Goal: Book appointment/travel/reservation

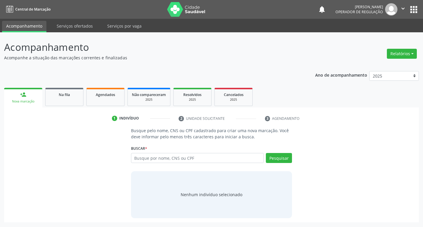
click at [165, 166] on div "Busque por nome, CNS ou CPF Nenhum resultado encontrado para: " " Digite nome, …" at bounding box center [211, 160] width 161 height 14
click at [168, 162] on input "text" at bounding box center [197, 158] width 133 height 10
type input "898003202059914"
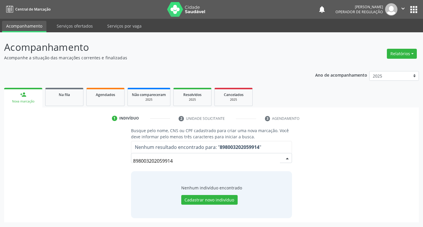
drag, startPoint x: 183, startPoint y: 161, endPoint x: 59, endPoint y: 166, distance: 124.5
click at [59, 166] on div "Busque pelo nome, CNS ou CPF cadastrado para criar uma nova marcação. Você deve…" at bounding box center [211, 173] width 407 height 91
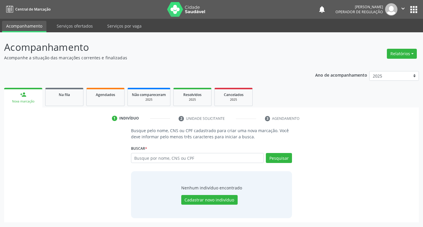
click at [198, 160] on input "text" at bounding box center [197, 158] width 133 height 10
type input "708304278924760"
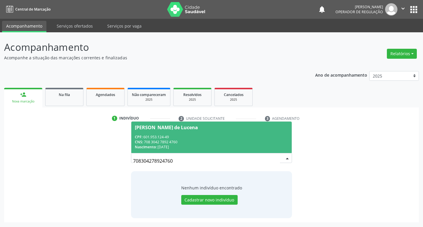
click at [199, 126] on div "[PERSON_NAME] de Lucena" at bounding box center [212, 127] width 154 height 5
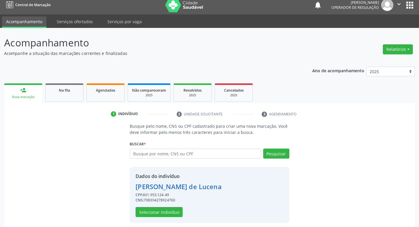
scroll to position [9, 0]
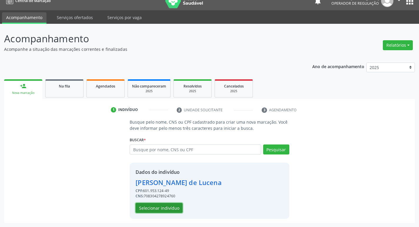
click at [163, 205] on button "Selecionar indivíduo" at bounding box center [159, 208] width 47 height 10
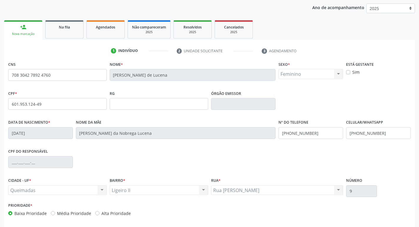
scroll to position [91, 0]
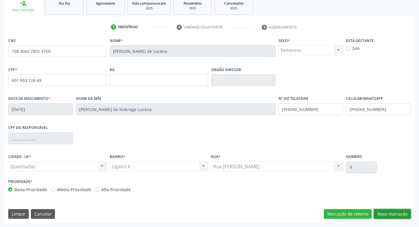
click at [396, 217] on button "Nova marcação" at bounding box center [392, 214] width 37 height 10
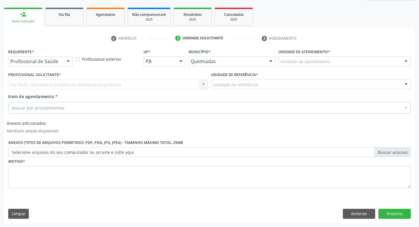
scroll to position [80, 0]
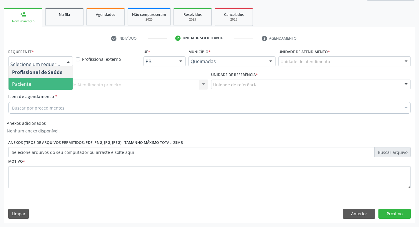
click at [42, 82] on span "Paciente" at bounding box center [41, 84] width 64 height 12
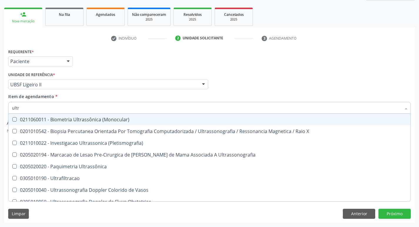
type input "ultra"
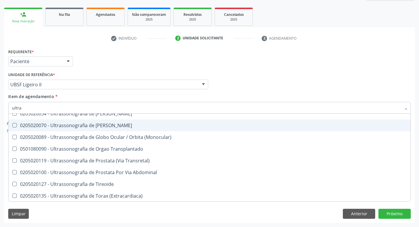
scroll to position [194, 0]
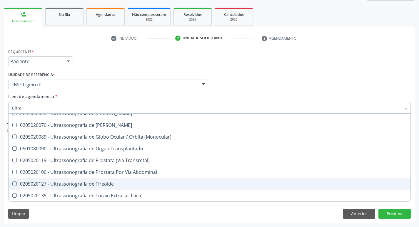
click at [80, 183] on div "0205020127 - Ultrassonografia de Tireoide" at bounding box center [209, 184] width 395 height 5
checkbox Tireoide "true"
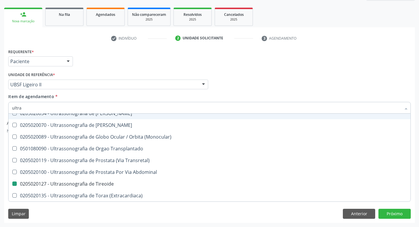
click at [125, 61] on div "Requerente * Paciente Profissional de Saúde Paciente Nenhum resultado encontrad…" at bounding box center [209, 58] width 405 height 23
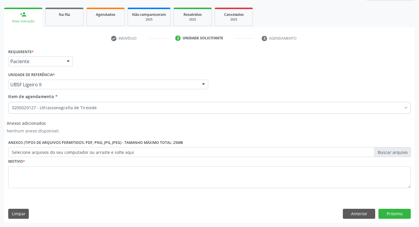
scroll to position [0, 0]
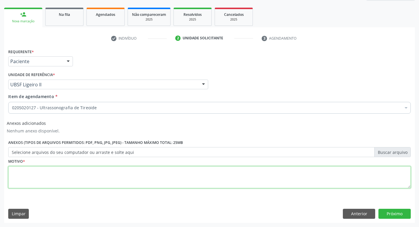
click at [50, 185] on textarea at bounding box center [209, 177] width 402 height 22
type textarea "avaliação"
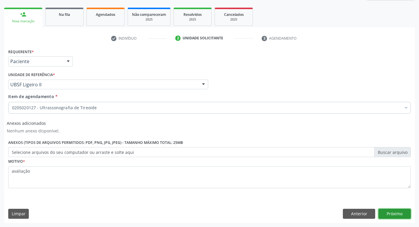
click at [397, 215] on button "Próximo" at bounding box center [394, 214] width 32 height 10
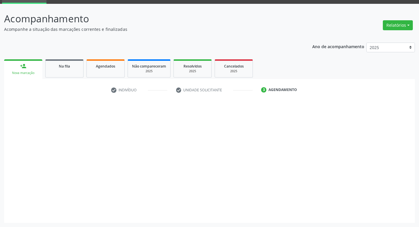
scroll to position [29, 0]
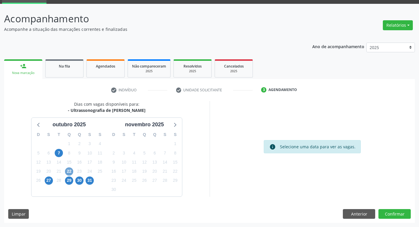
click at [72, 173] on span "22" at bounding box center [69, 172] width 8 height 8
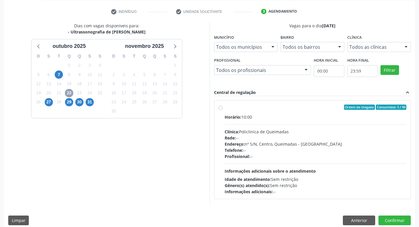
scroll to position [113, 0]
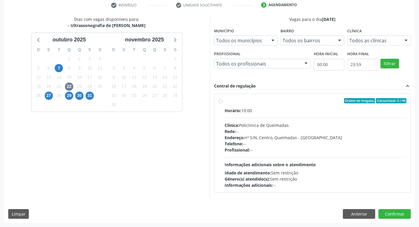
click at [356, 119] on div "Horário: 10:00 Clínica: Policlinica de Queimadas Rede: -- Endereço: nº S/N, Cen…" at bounding box center [316, 148] width 182 height 81
click at [223, 103] on input "Ordem de chegada Consumidos: 5 / 40 Horário: 10:00 Clínica: Policlinica de Quei…" at bounding box center [220, 100] width 4 height 5
radio input "true"
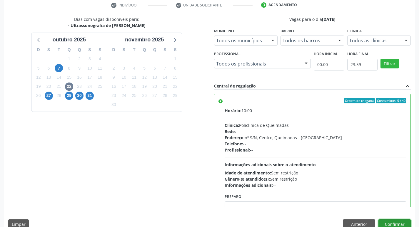
click at [390, 223] on button "Confirmar" at bounding box center [394, 225] width 32 height 10
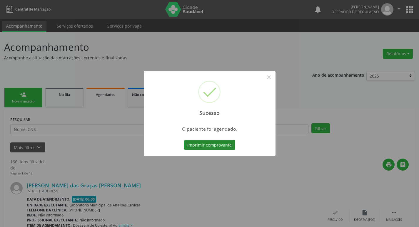
click at [207, 148] on button "Imprimir comprovante" at bounding box center [209, 145] width 51 height 10
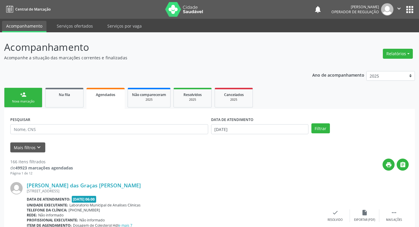
click at [15, 100] on div "Nova marcação" at bounding box center [23, 101] width 29 height 4
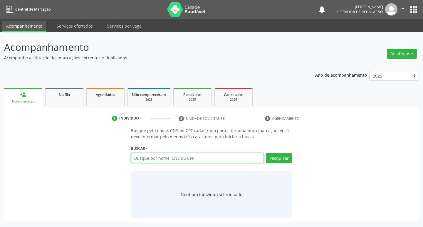
click at [155, 162] on input "text" at bounding box center [197, 158] width 133 height 10
type input "703009894462374"
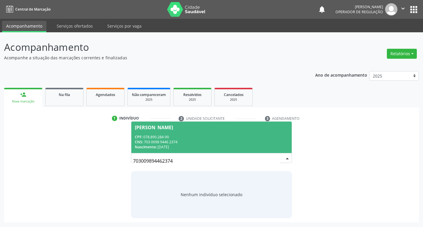
click at [231, 130] on span "[PERSON_NAME] CPF: 078.890.284-90 CNS: 703 0098 9446 2374 Nascimento: [DATE]" at bounding box center [211, 137] width 161 height 31
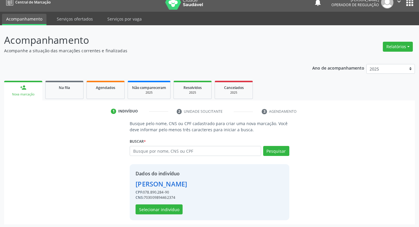
scroll to position [9, 0]
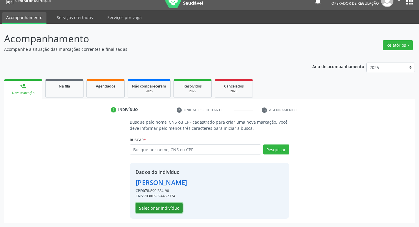
click at [153, 207] on button "Selecionar indivíduo" at bounding box center [159, 208] width 47 height 10
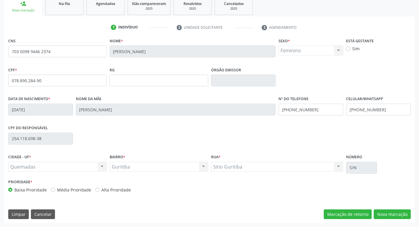
scroll to position [91, 0]
drag, startPoint x: 389, startPoint y: 216, endPoint x: 273, endPoint y: 188, distance: 119.3
click at [389, 216] on button "Nova marcação" at bounding box center [392, 214] width 37 height 10
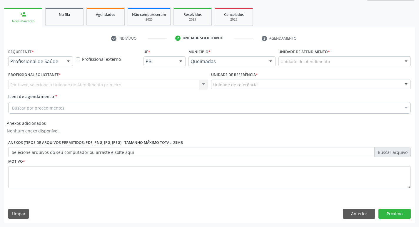
drag, startPoint x: 42, startPoint y: 60, endPoint x: 39, endPoint y: 69, distance: 8.8
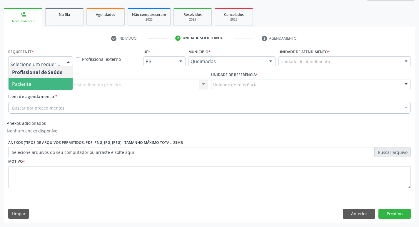
click at [37, 83] on span "Paciente" at bounding box center [41, 84] width 64 height 12
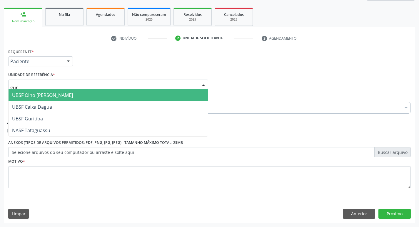
type input "guri"
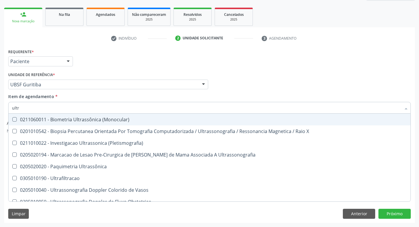
type input "ultra"
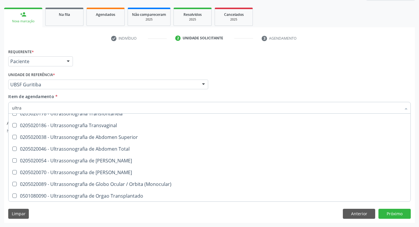
scroll to position [194, 0]
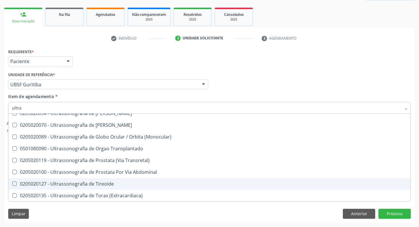
click at [103, 185] on div "0205020127 - Ultrassonografia de Tireoide" at bounding box center [209, 184] width 395 height 5
checkbox Tireoide "true"
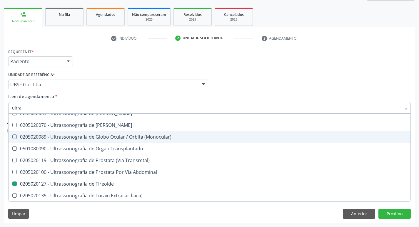
click at [153, 40] on li "check Indivíduo" at bounding box center [139, 39] width 64 height 10
checkbox X "true"
checkbox Tireoide "false"
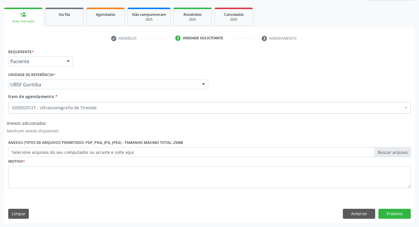
scroll to position [0, 0]
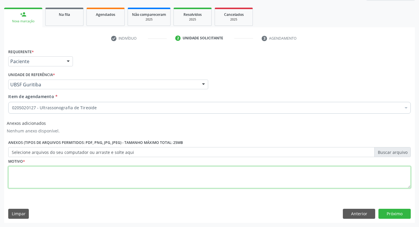
click at [64, 174] on textarea at bounding box center [209, 177] width 402 height 22
type textarea "avaliação"
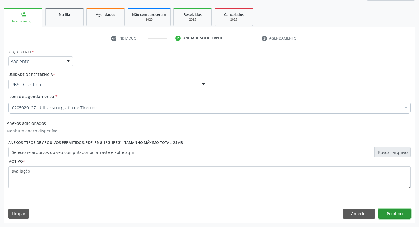
click at [388, 214] on button "Próximo" at bounding box center [394, 214] width 32 height 10
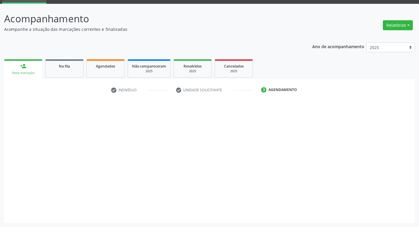
scroll to position [29, 0]
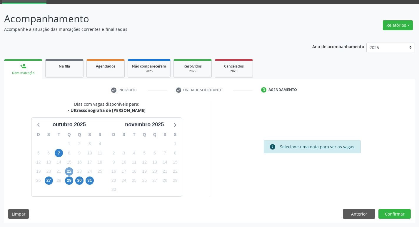
click at [69, 172] on span "22" at bounding box center [69, 172] width 8 height 8
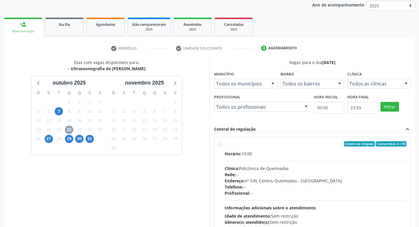
scroll to position [113, 0]
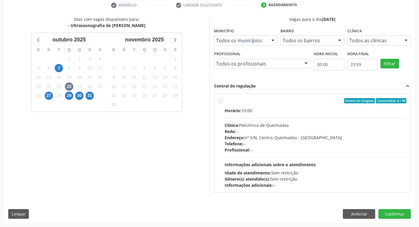
click at [348, 129] on div "Rede: --" at bounding box center [316, 131] width 182 height 6
click at [223, 103] on input "Ordem de chegada Consumidos: 6 / 40 Horário: 10:00 Clínica: Policlinica de Quei…" at bounding box center [220, 100] width 4 height 5
radio input "true"
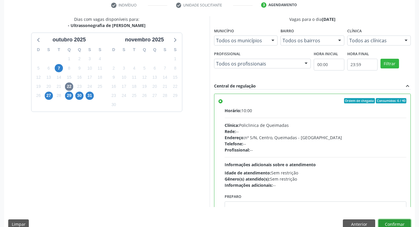
click at [392, 222] on button "Confirmar" at bounding box center [394, 225] width 32 height 10
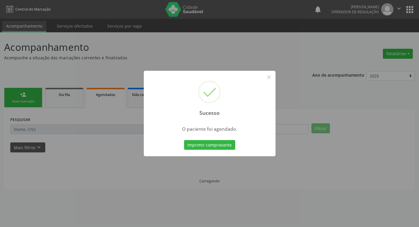
scroll to position [0, 0]
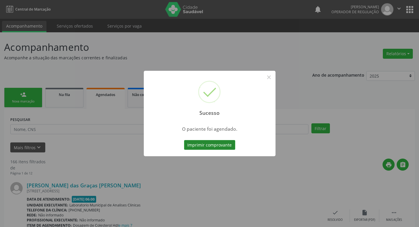
click at [213, 145] on button "Imprimir comprovante" at bounding box center [209, 145] width 51 height 10
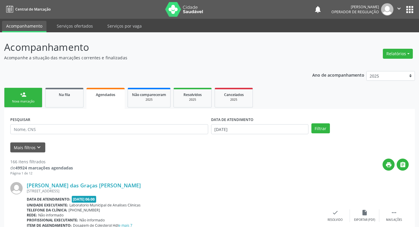
click at [39, 93] on link "person_add Nova marcação" at bounding box center [23, 98] width 38 height 20
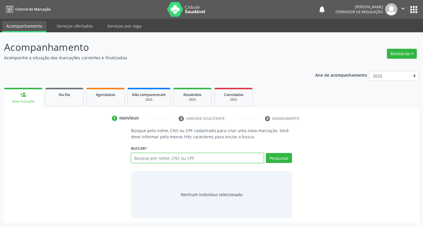
click at [160, 158] on input "text" at bounding box center [197, 158] width 133 height 10
type input "700402964337749"
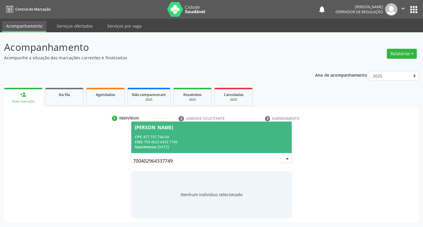
click at [188, 141] on div "CNS: 700 4029 6433 7749" at bounding box center [212, 142] width 154 height 5
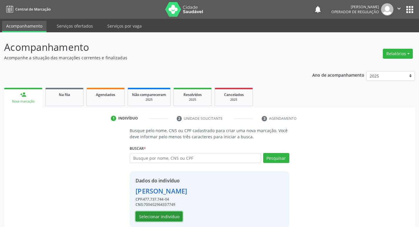
click at [173, 221] on button "Selecionar indivíduo" at bounding box center [159, 217] width 47 height 10
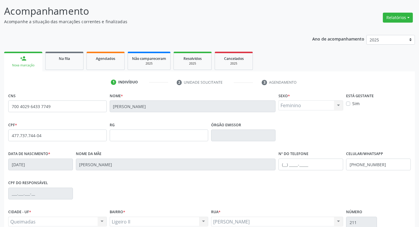
scroll to position [91, 0]
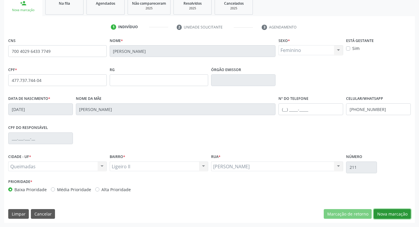
click at [403, 212] on button "Nova marcação" at bounding box center [392, 214] width 37 height 10
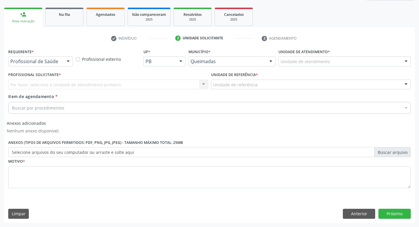
scroll to position [80, 0]
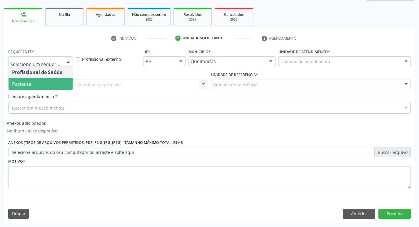
click at [51, 86] on span "Paciente" at bounding box center [41, 84] width 64 height 12
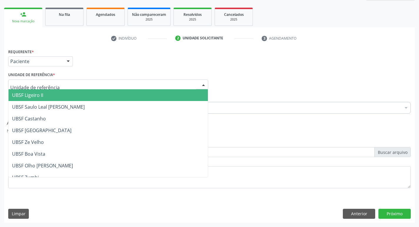
click at [54, 97] on span "UBSF Ligeiro II" at bounding box center [108, 95] width 199 height 12
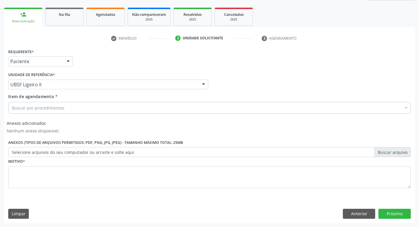
click at [52, 104] on div "Buscar por procedimentos" at bounding box center [209, 108] width 402 height 12
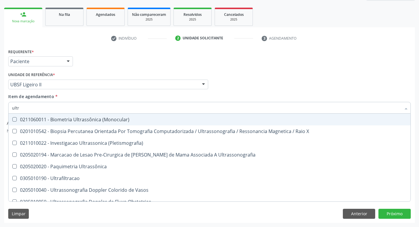
type input "ultra"
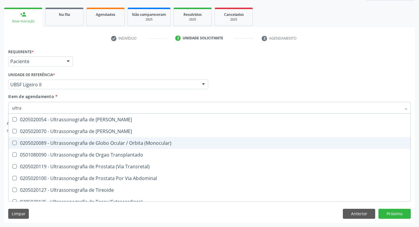
scroll to position [194, 0]
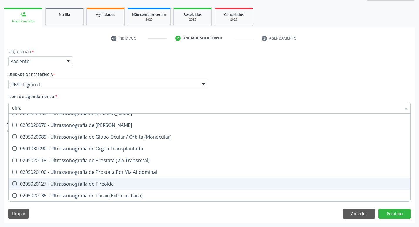
click at [111, 179] on span "0205020127 - Ultrassonografia de Tireoide" at bounding box center [210, 184] width 402 height 12
checkbox Tireoide "true"
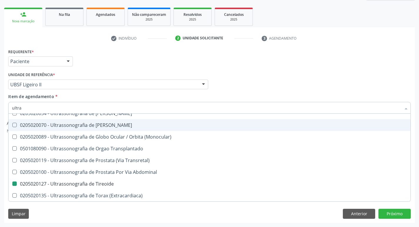
click at [205, 71] on div "Unidade de referência * UBSF Ligeiro II UBSF Ligeiro II UBSF Saulo Leal [PERSON…" at bounding box center [108, 80] width 200 height 19
checkbox X "true"
checkbox Tireoide "false"
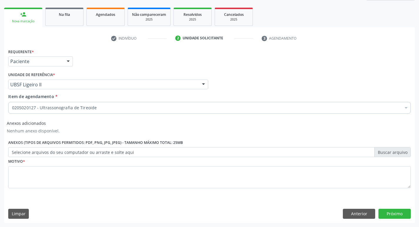
scroll to position [0, 0]
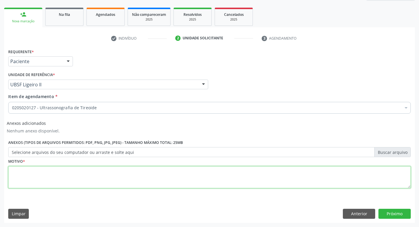
click at [83, 174] on textarea at bounding box center [209, 177] width 402 height 22
type textarea "avaliação"
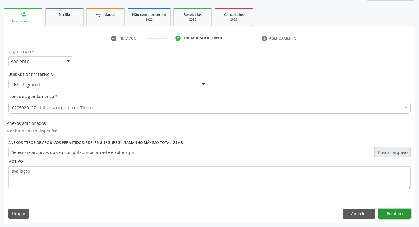
click at [392, 216] on button "Próximo" at bounding box center [394, 214] width 32 height 10
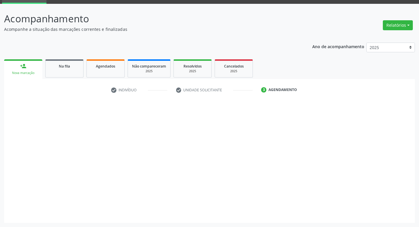
scroll to position [29, 0]
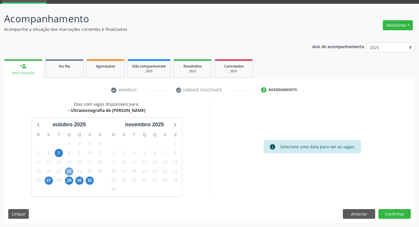
click at [66, 170] on span "22" at bounding box center [69, 172] width 8 height 8
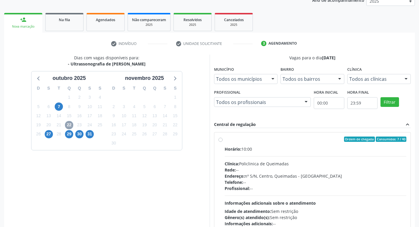
scroll to position [113, 0]
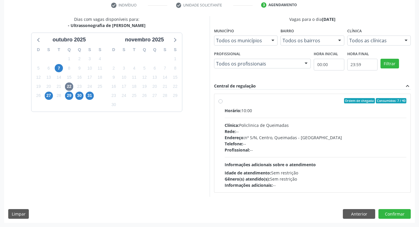
click at [318, 148] on div "Profissional: --" at bounding box center [316, 150] width 182 height 6
click at [223, 103] on input "Ordem de chegada Consumidos: 7 / 40 Horário: 10:00 Clínica: Policlinica de Quei…" at bounding box center [220, 100] width 4 height 5
radio input "true"
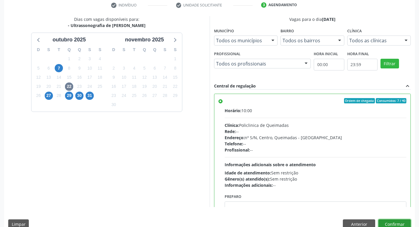
click at [391, 222] on button "Confirmar" at bounding box center [394, 225] width 32 height 10
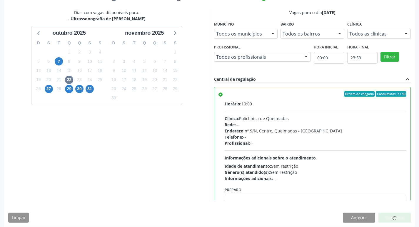
scroll to position [124, 0]
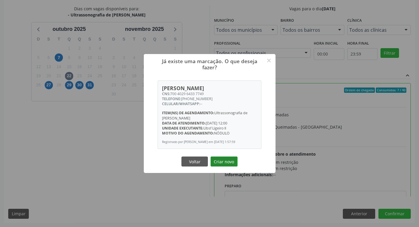
click at [218, 161] on button "Criar novo" at bounding box center [223, 162] width 27 height 10
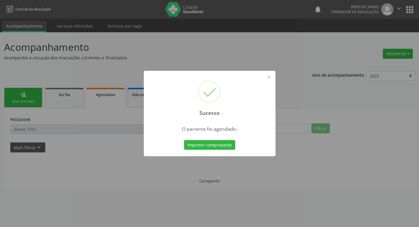
scroll to position [0, 0]
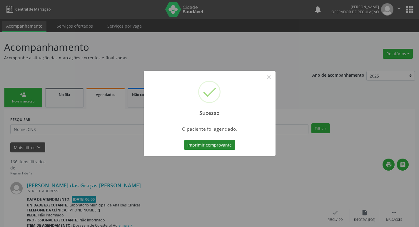
click at [219, 141] on button "Imprimir comprovante" at bounding box center [209, 145] width 51 height 10
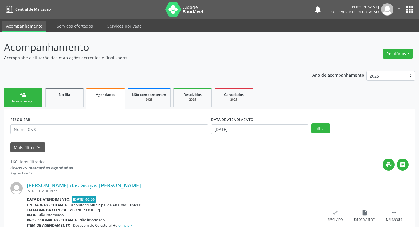
click at [28, 92] on link "person_add Nova marcação" at bounding box center [23, 98] width 38 height 20
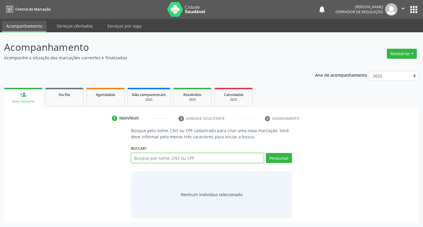
click at [217, 154] on input "text" at bounding box center [197, 158] width 133 height 10
type input "706808710468524"
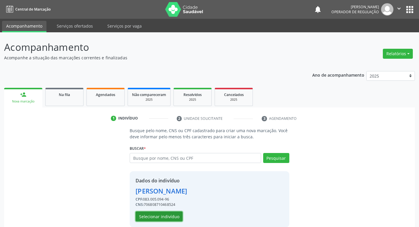
click at [149, 218] on button "Selecionar indivíduo" at bounding box center [159, 217] width 47 height 10
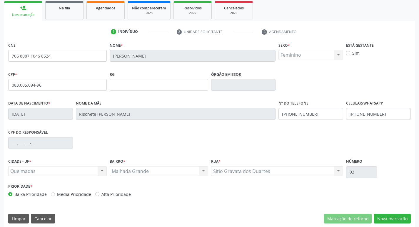
scroll to position [91, 0]
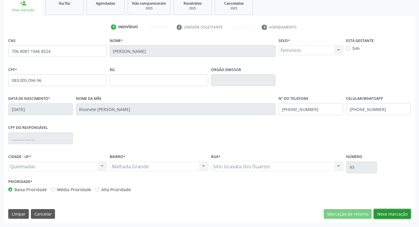
click at [385, 209] on button "Nova marcação" at bounding box center [392, 214] width 37 height 10
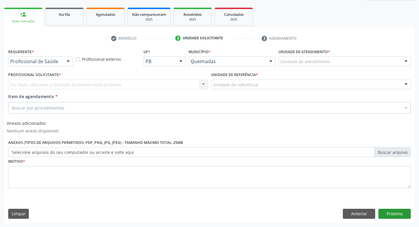
scroll to position [80, 0]
click at [385, 213] on button "Próximo" at bounding box center [394, 214] width 32 height 10
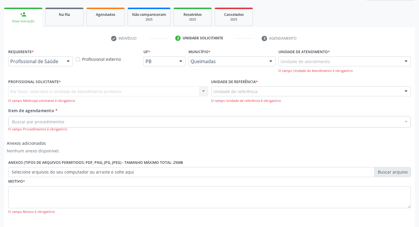
drag, startPoint x: 52, startPoint y: 55, endPoint x: 52, endPoint y: 61, distance: 5.9
click at [52, 56] on div "Requerente * Profissional de Saúde Profissional de Saúde Paciente Nenhum result…" at bounding box center [40, 56] width 65 height 19
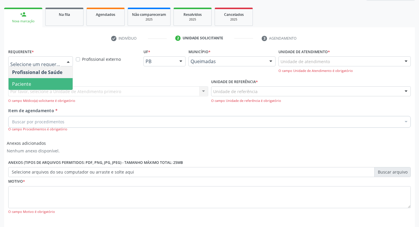
click at [41, 81] on span "Paciente" at bounding box center [41, 84] width 64 height 12
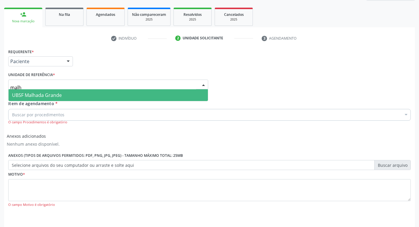
type input "malha"
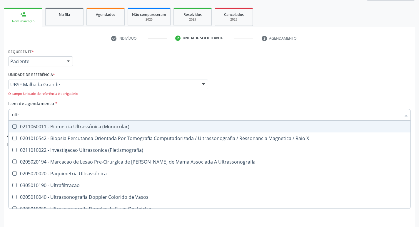
type input "ultra"
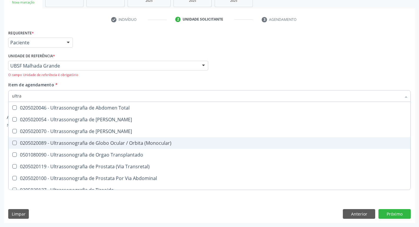
scroll to position [194, 0]
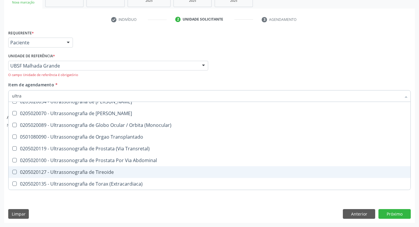
click at [102, 173] on div "0205020127 - Ultrassonografia de Tireoide" at bounding box center [209, 172] width 395 height 5
checkbox Tireoide "true"
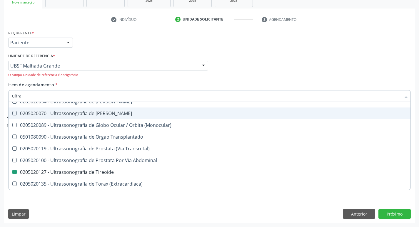
click at [159, 44] on div "Requerente * Paciente Profissional de Saúde Paciente Nenhum resultado encontrad…" at bounding box center [209, 40] width 405 height 23
checkbox X "true"
checkbox Tireoide "false"
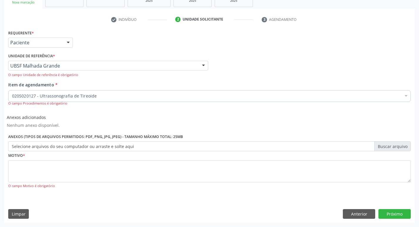
scroll to position [0, 0]
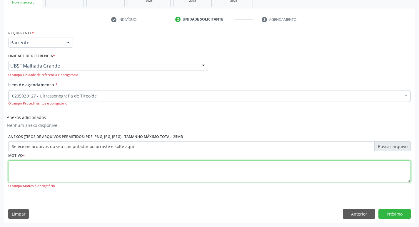
click at [55, 169] on textarea at bounding box center [209, 172] width 402 height 22
type textarea "avaliaçaõ"
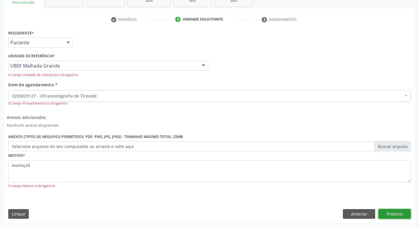
click at [393, 216] on button "Próximo" at bounding box center [394, 214] width 32 height 10
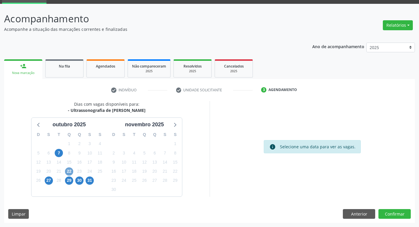
click at [70, 173] on span "22" at bounding box center [69, 172] width 8 height 8
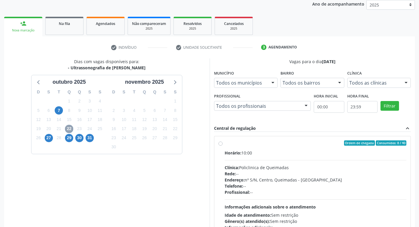
scroll to position [113, 0]
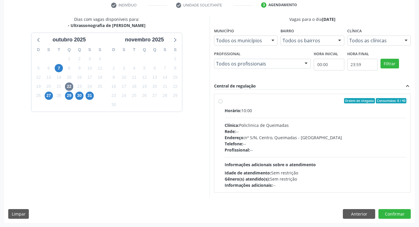
click at [236, 112] on span "Horário:" at bounding box center [233, 111] width 17 height 6
click at [223, 103] on input "Ordem de chegada Consumidos: 8 / 40 Horário: 10:00 Clínica: Policlinica de Quei…" at bounding box center [220, 100] width 4 height 5
radio input "true"
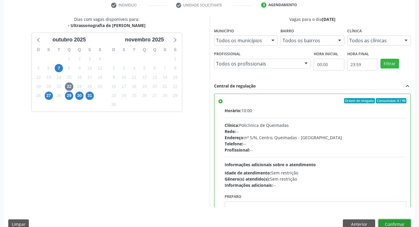
click at [404, 224] on button "Confirmar" at bounding box center [394, 225] width 32 height 10
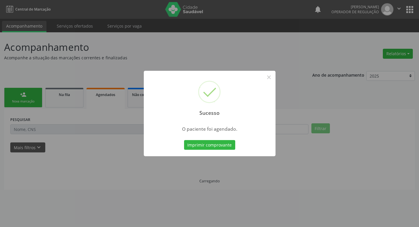
scroll to position [0, 0]
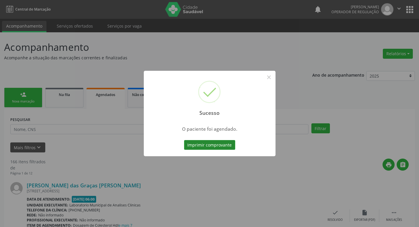
click at [202, 149] on button "Imprimir comprovante" at bounding box center [209, 145] width 51 height 10
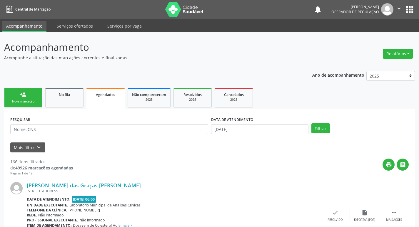
click at [25, 98] on link "person_add Nova marcação" at bounding box center [23, 98] width 38 height 20
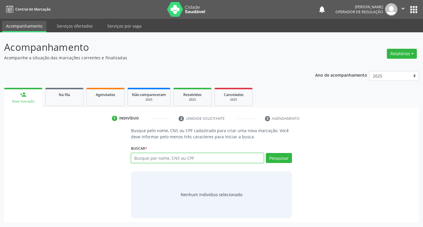
click at [148, 161] on input "text" at bounding box center [197, 158] width 133 height 10
type input "708408764698064"
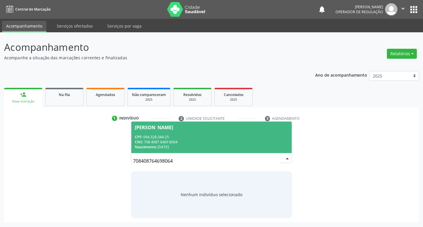
click at [166, 143] on div "CNS: 708 4087 6469 8064" at bounding box center [212, 142] width 154 height 5
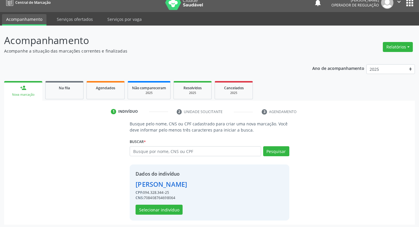
scroll to position [9, 0]
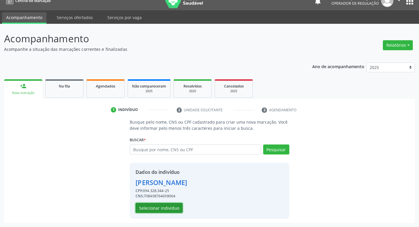
click at [153, 208] on button "Selecionar indivíduo" at bounding box center [159, 208] width 47 height 10
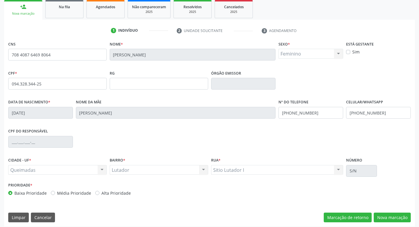
scroll to position [91, 0]
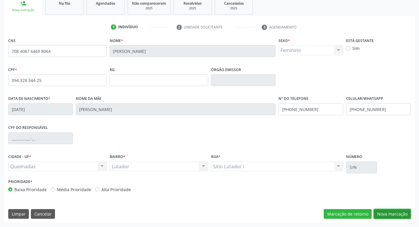
click at [401, 209] on button "Nova marcação" at bounding box center [392, 214] width 37 height 10
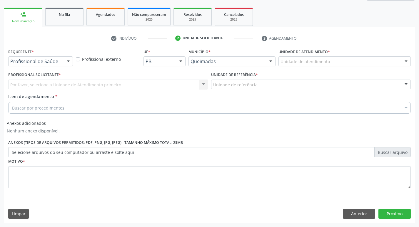
scroll to position [80, 0]
click at [33, 51] on span "*" at bounding box center [33, 51] width 2 height 5
click at [31, 59] on div "Profissional de Saúde" at bounding box center [40, 61] width 65 height 10
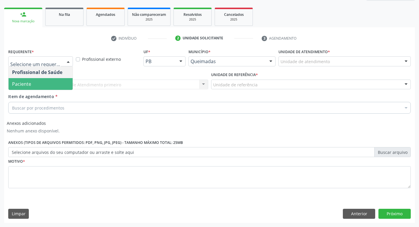
click at [28, 81] on span "Paciente" at bounding box center [21, 84] width 19 height 6
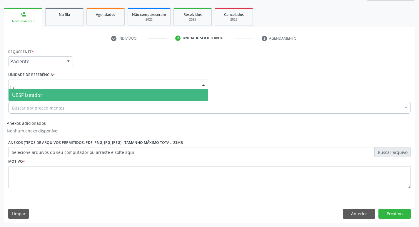
type input "luta"
click at [36, 100] on span "UBSF Lutador" at bounding box center [108, 95] width 199 height 12
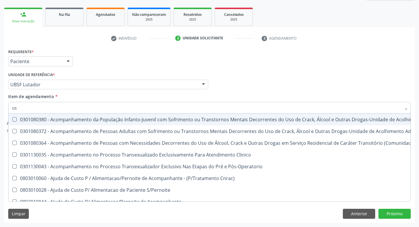
type input "usg"
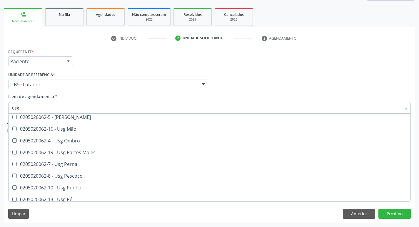
scroll to position [88, 0]
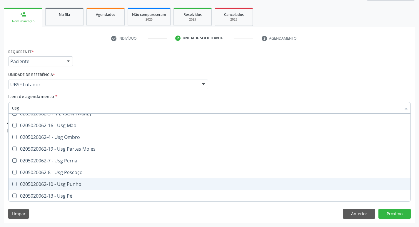
click at [79, 180] on span "0205020062-10 - Usg Punho" at bounding box center [210, 184] width 402 height 12
checkbox Punho "true"
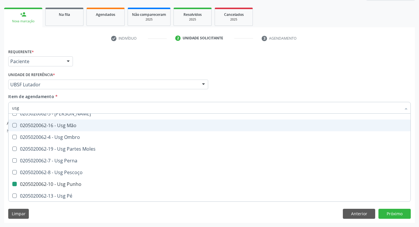
click at [145, 49] on div "Requerente * Paciente Profissional de Saúde Paciente Nenhum resultado encontrad…" at bounding box center [209, 58] width 405 height 23
checkbox Braço "true"
checkbox Punho "false"
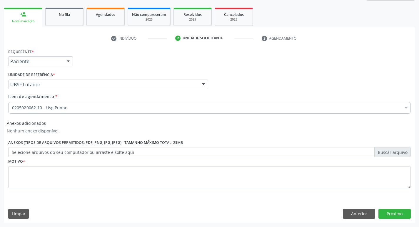
scroll to position [0, 0]
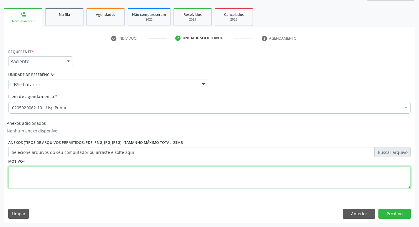
click at [62, 167] on textarea at bounding box center [209, 177] width 402 height 22
type textarea "Avaliação"
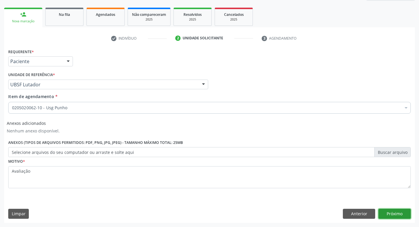
click at [405, 211] on button "Próximo" at bounding box center [394, 214] width 32 height 10
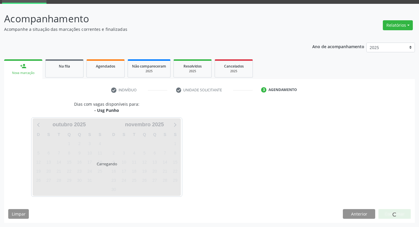
scroll to position [29, 0]
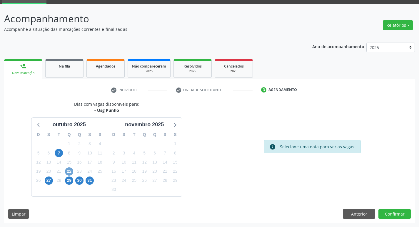
click at [69, 168] on span "22" at bounding box center [69, 172] width 8 height 8
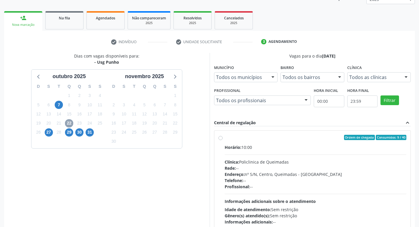
scroll to position [113, 0]
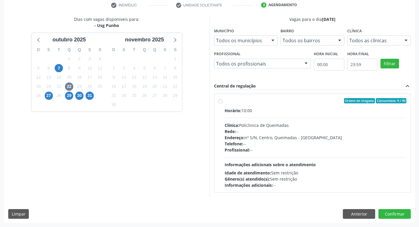
click at [325, 132] on div "Rede: --" at bounding box center [316, 131] width 182 height 6
click at [223, 103] on input "Ordem de chegada Consumidos: 9 / 40 Horário: 10:00 Clínica: Policlinica de Quei…" at bounding box center [220, 100] width 4 height 5
radio input "true"
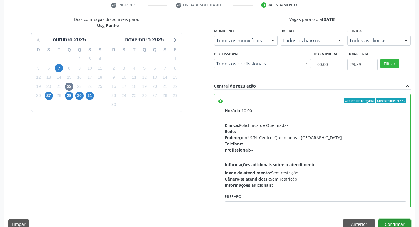
click at [405, 220] on button "Confirmar" at bounding box center [394, 225] width 32 height 10
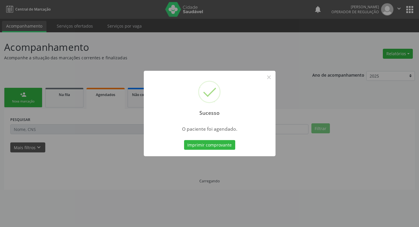
scroll to position [0, 0]
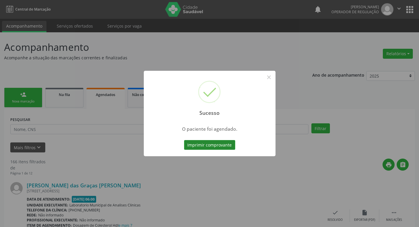
click at [196, 143] on button "Imprimir comprovante" at bounding box center [209, 145] width 51 height 10
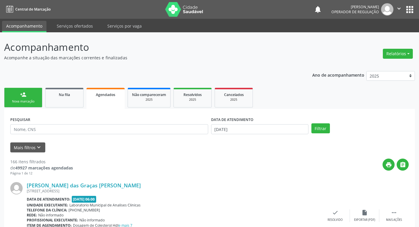
click at [37, 98] on link "person_add Nova marcação" at bounding box center [23, 98] width 38 height 20
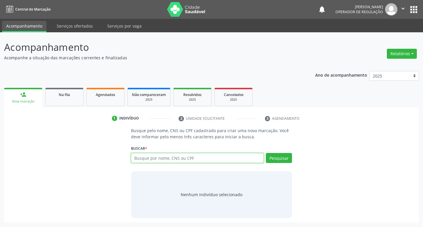
click at [181, 158] on input "text" at bounding box center [197, 158] width 133 height 10
type input "703007800329371"
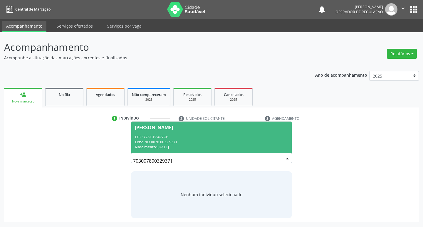
click at [262, 135] on div "CPF: 726.019.497-91" at bounding box center [212, 137] width 154 height 5
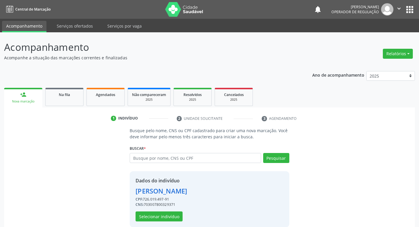
scroll to position [9, 0]
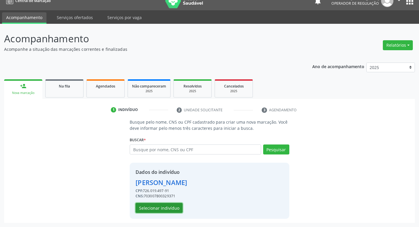
click at [172, 207] on button "Selecionar indivíduo" at bounding box center [159, 208] width 47 height 10
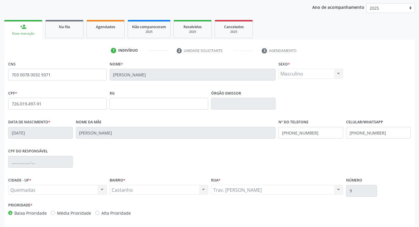
scroll to position [91, 0]
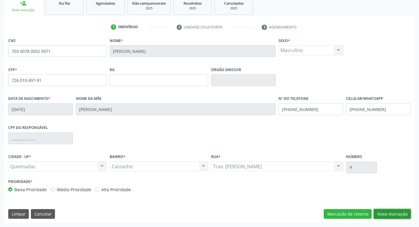
click at [387, 210] on button "Nova marcação" at bounding box center [392, 214] width 37 height 10
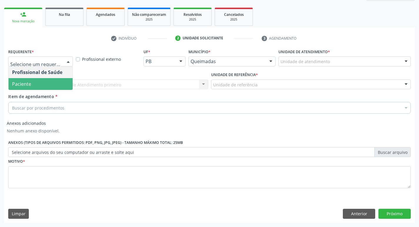
click at [37, 80] on span "Paciente" at bounding box center [41, 84] width 64 height 12
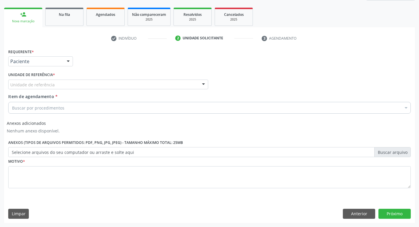
click at [33, 88] on div "Unidade de referência" at bounding box center [108, 85] width 200 height 10
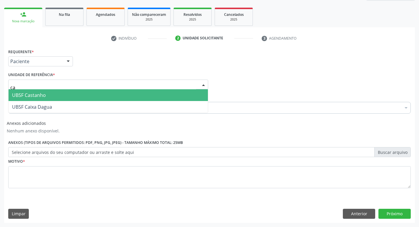
type input "cas"
click at [33, 92] on span "UBSF Castanho" at bounding box center [29, 95] width 34 height 6
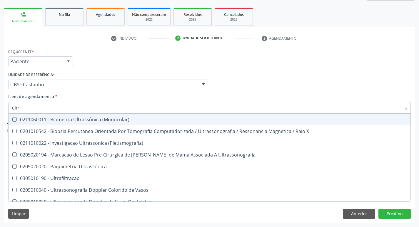
type input "ultra"
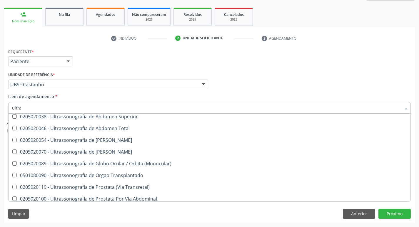
scroll to position [194, 0]
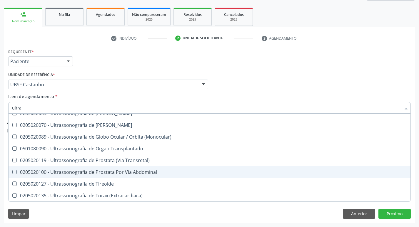
click at [130, 174] on div "0205020100 - Ultrassonografia de Prostata Por Via Abdominal" at bounding box center [209, 172] width 395 height 5
checkbox Abdominal "true"
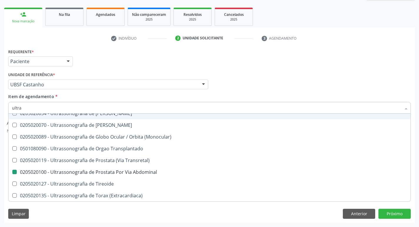
click at [268, 54] on div "Requerente * Paciente Profissional de Saúde Paciente Nenhum resultado encontrad…" at bounding box center [209, 58] width 405 height 23
checkbox X "true"
checkbox Abdominal "false"
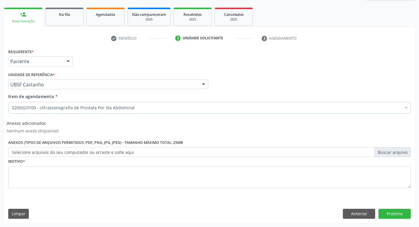
scroll to position [0, 0]
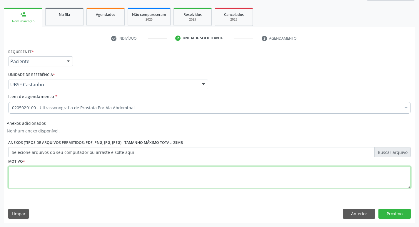
click at [92, 185] on textarea at bounding box center [209, 177] width 402 height 22
click at [14, 169] on textarea "avaliação." at bounding box center [209, 177] width 402 height 22
click at [34, 171] on textarea "Avaliação." at bounding box center [209, 177] width 402 height 22
type textarea "Avaliação."
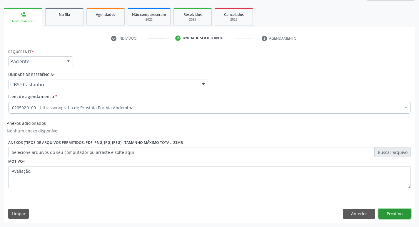
click at [391, 215] on button "Próximo" at bounding box center [394, 214] width 32 height 10
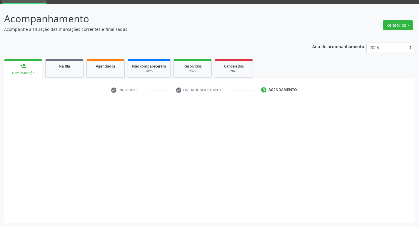
scroll to position [29, 0]
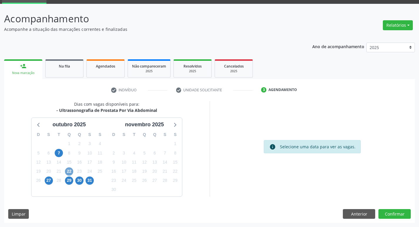
click at [70, 169] on span "22" at bounding box center [69, 172] width 8 height 8
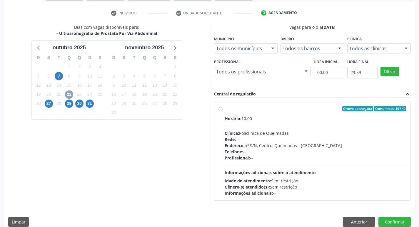
scroll to position [113, 0]
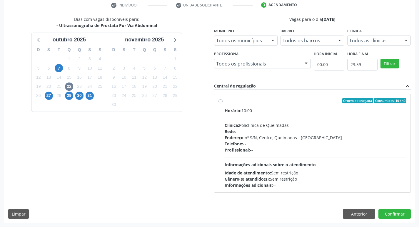
click at [266, 109] on div "Horário: 10:00" at bounding box center [316, 111] width 182 height 6
click at [223, 103] on input "Ordem de chegada Consumidos: 10 / 40 Horário: 10:00 Clínica: Policlinica de Que…" at bounding box center [220, 100] width 4 height 5
radio input "true"
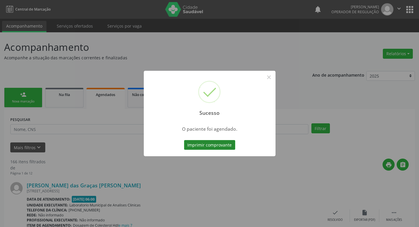
click at [205, 149] on button "Imprimir comprovante" at bounding box center [209, 145] width 51 height 10
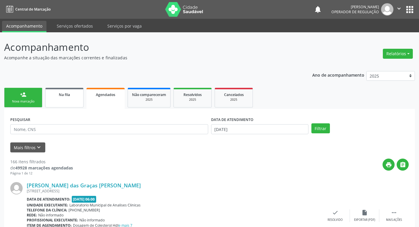
click at [75, 100] on link "Na fila" at bounding box center [64, 98] width 38 height 20
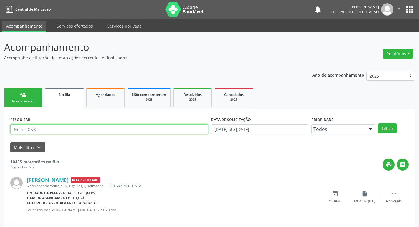
click at [100, 126] on input "text" at bounding box center [109, 129] width 198 height 10
type input "709005805003315"
click at [378, 123] on button "Filtrar" at bounding box center [387, 128] width 19 height 10
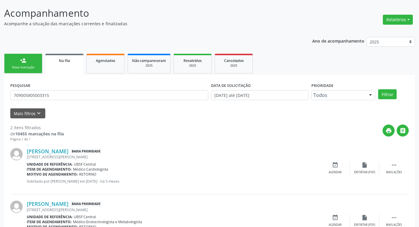
scroll to position [64, 0]
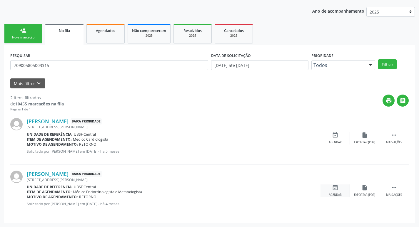
click at [336, 193] on div "Agendar" at bounding box center [335, 195] width 13 height 4
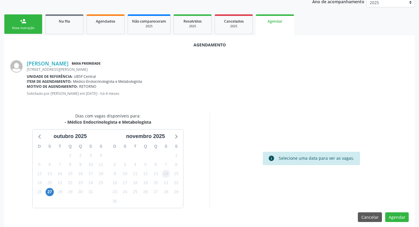
scroll to position [79, 0]
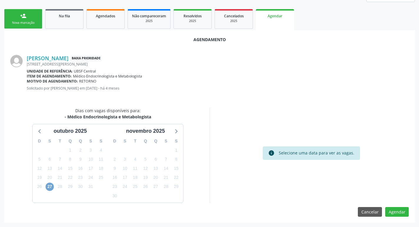
click at [52, 185] on span "27" at bounding box center [50, 187] width 8 height 8
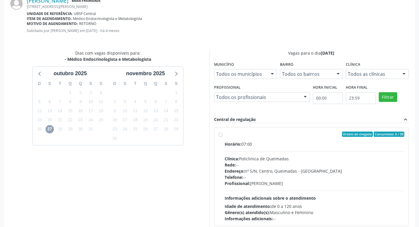
scroll to position [164, 0]
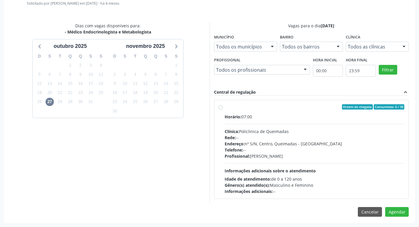
click at [298, 116] on div "Horário: 07:00" at bounding box center [315, 117] width 180 height 6
click at [223, 110] on input "Ordem de chegada Consumidos: 6 / 30 Horário: 07:00 Clínica: Policlinica de Quei…" at bounding box center [220, 106] width 4 height 5
radio input "true"
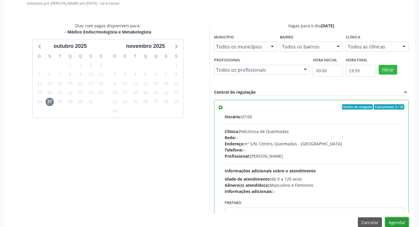
click at [395, 222] on button "Agendar" at bounding box center [397, 223] width 24 height 10
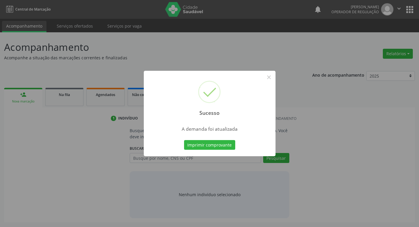
scroll to position [0, 0]
click at [218, 142] on button "Imprimir comprovante" at bounding box center [211, 145] width 51 height 10
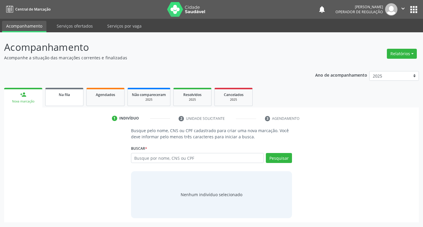
click at [52, 87] on ul "person_add Nova marcação Na fila Agendados Não compareceram 2025 Resolvidos 202…" at bounding box center [211, 96] width 415 height 21
drag, startPoint x: 64, startPoint y: 110, endPoint x: 63, endPoint y: 106, distance: 4.4
click at [64, 110] on div "1 Indivíduo 2 Unidade solicitante 3 Agendamento Busque pelo nome, CNS ou CPF ca…" at bounding box center [211, 165] width 415 height 115
click at [63, 101] on link "Na fila" at bounding box center [64, 97] width 38 height 18
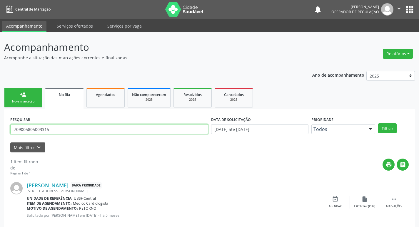
click at [83, 133] on input "709005805003315" at bounding box center [109, 129] width 198 height 10
type input "705003640711659"
click at [378, 123] on button "Filtrar" at bounding box center [387, 128] width 19 height 10
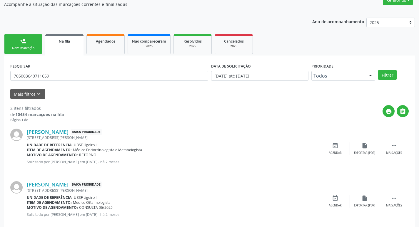
scroll to position [64, 0]
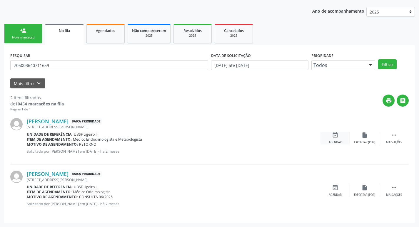
click at [341, 135] on div "event_available Agendar" at bounding box center [334, 138] width 29 height 13
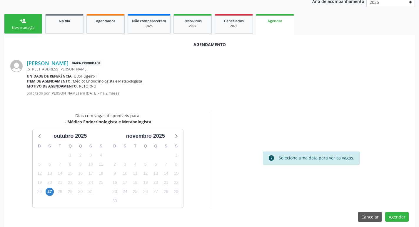
scroll to position [79, 0]
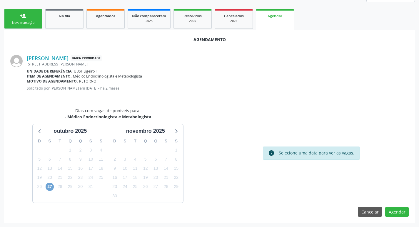
click at [50, 186] on span "27" at bounding box center [50, 187] width 8 height 8
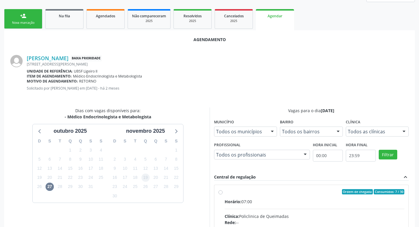
drag, startPoint x: 283, startPoint y: 196, endPoint x: 149, endPoint y: 176, distance: 134.9
click at [223, 195] on input "Ordem de chegada Consumidos: 7 / 30 Horário: 07:00 Clínica: Policlinica de Quei…" at bounding box center [220, 191] width 4 height 5
radio input "true"
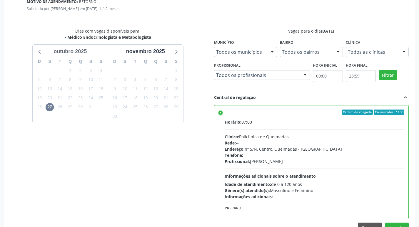
scroll to position [174, 0]
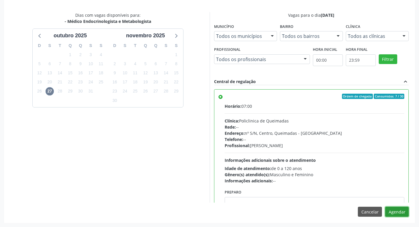
click at [403, 212] on button "Agendar" at bounding box center [397, 212] width 24 height 10
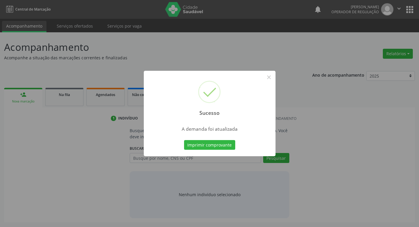
scroll to position [0, 0]
click at [188, 143] on button "Imprimir comprovante" at bounding box center [211, 145] width 51 height 10
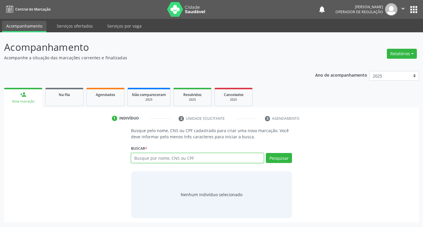
click at [176, 162] on input "text" at bounding box center [197, 158] width 133 height 10
click at [62, 102] on link "Na fila" at bounding box center [64, 97] width 38 height 18
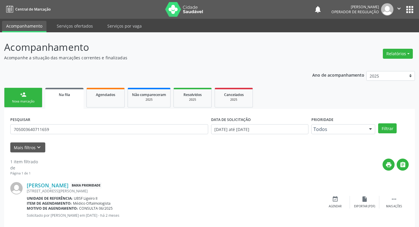
click at [66, 137] on div "PESQUISAR 705003640711659" at bounding box center [109, 126] width 201 height 23
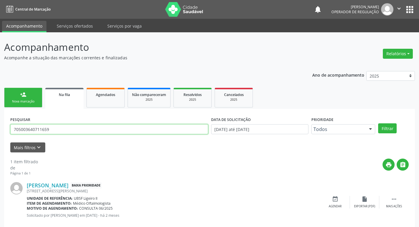
click at [66, 129] on input "705003640711659" at bounding box center [109, 129] width 198 height 10
type input "704701565213840"
click at [378, 123] on button "Filtrar" at bounding box center [387, 128] width 19 height 10
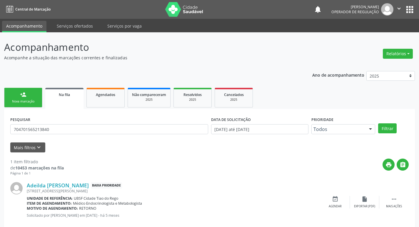
scroll to position [11, 0]
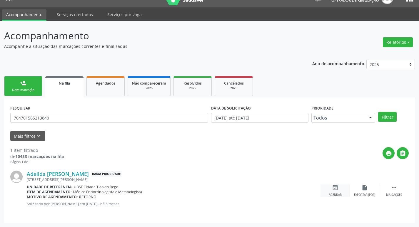
click at [339, 193] on div "Agendar" at bounding box center [335, 195] width 13 height 4
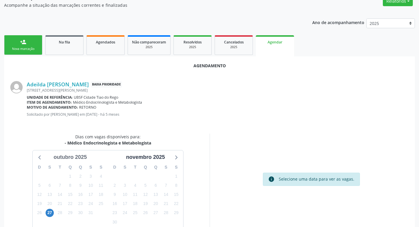
scroll to position [79, 0]
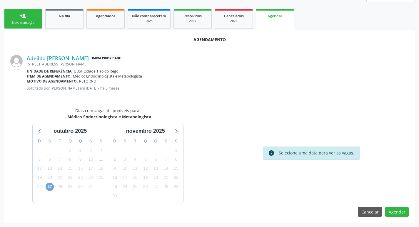
click at [47, 190] on span "27" at bounding box center [50, 187] width 8 height 8
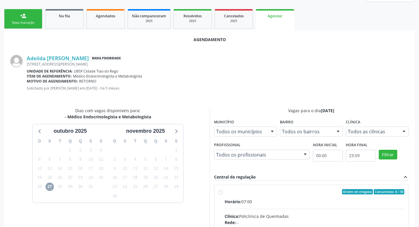
scroll to position [108, 0]
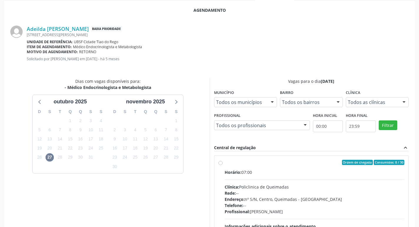
click at [289, 162] on div "Ordem de chegada Consumidos: 8 / 30" at bounding box center [315, 162] width 180 height 5
click at [223, 162] on input "Ordem de chegada Consumidos: 8 / 30 Horário: 07:00 Clínica: Policlinica de Quei…" at bounding box center [220, 162] width 4 height 5
radio input "true"
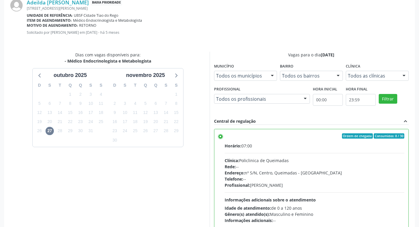
scroll to position [174, 0]
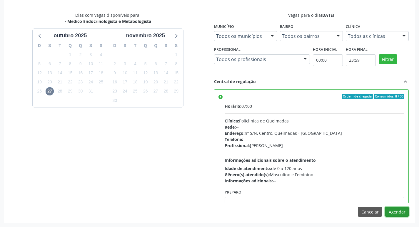
click at [402, 208] on button "Agendar" at bounding box center [397, 212] width 24 height 10
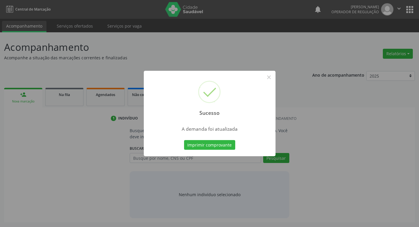
scroll to position [0, 0]
click at [206, 141] on button "Imprimir comprovante" at bounding box center [211, 145] width 51 height 10
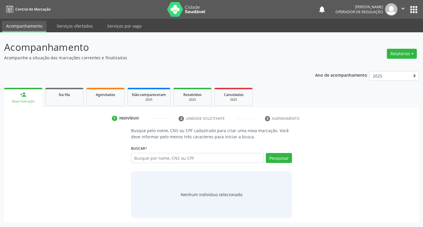
click at [73, 87] on ul "person_add Nova marcação Na fila Agendados Não compareceram 2025 Resolvidos 202…" at bounding box center [211, 96] width 415 height 21
click at [73, 88] on link "Na fila" at bounding box center [64, 97] width 38 height 18
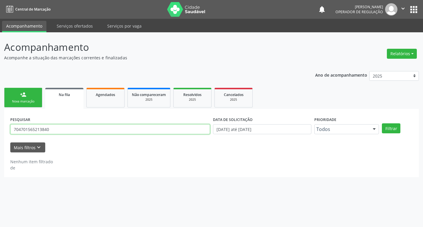
click at [68, 129] on input "704701565213840" at bounding box center [110, 129] width 200 height 10
type input "700505971004255"
click at [382, 123] on button "Filtrar" at bounding box center [391, 128] width 19 height 10
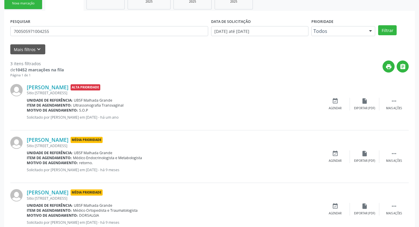
scroll to position [117, 0]
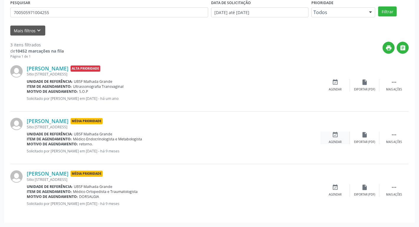
click at [338, 140] on div "Agendar" at bounding box center [335, 142] width 13 height 4
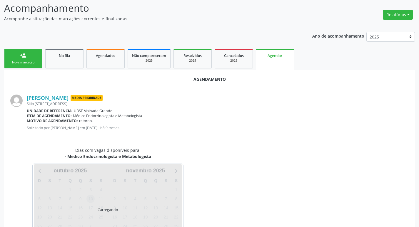
scroll to position [65, 0]
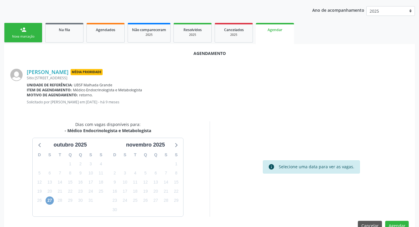
click at [50, 200] on span "27" at bounding box center [50, 201] width 8 height 8
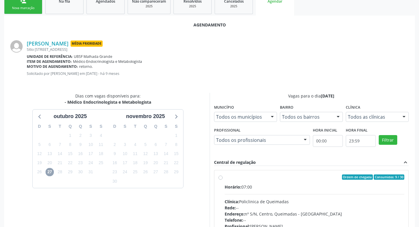
scroll to position [164, 0]
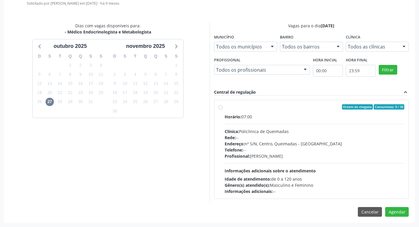
click at [295, 120] on div "Horário: 07:00" at bounding box center [315, 117] width 180 height 6
click at [223, 110] on input "Ordem de chegada Consumidos: 9 / 30 Horário: 07:00 Clínica: Policlinica de Quei…" at bounding box center [220, 106] width 4 height 5
radio input "true"
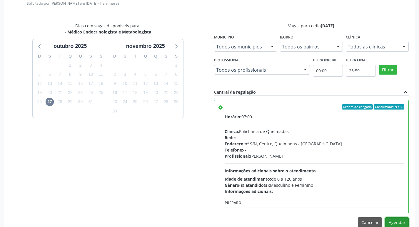
click at [393, 221] on button "Agendar" at bounding box center [397, 223] width 24 height 10
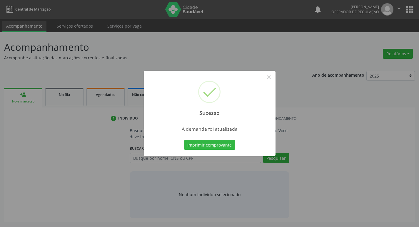
scroll to position [0, 0]
click at [213, 150] on button "Imprimir comprovante" at bounding box center [211, 145] width 51 height 10
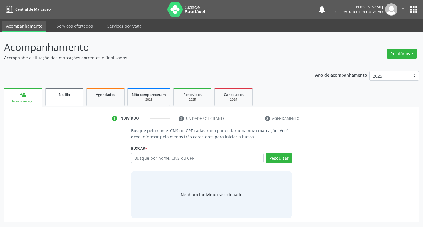
click at [62, 98] on link "Na fila" at bounding box center [64, 97] width 38 height 18
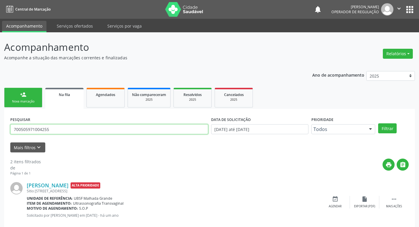
click at [66, 127] on input "700505971004255" at bounding box center [109, 129] width 198 height 10
type input "700006696123908"
click at [378, 123] on button "Filtrar" at bounding box center [387, 128] width 19 height 10
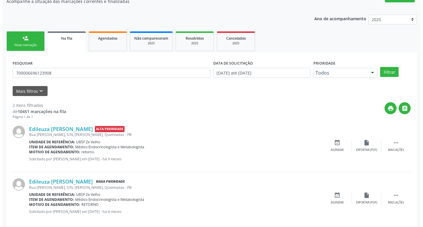
scroll to position [64, 0]
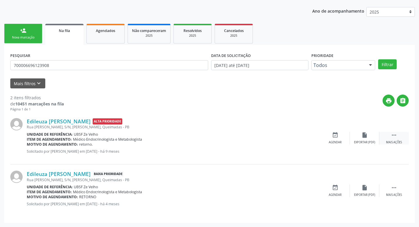
click at [390, 134] on div " Mais ações" at bounding box center [393, 138] width 29 height 13
click at [338, 139] on div "cancel Cancelar" at bounding box center [334, 138] width 29 height 13
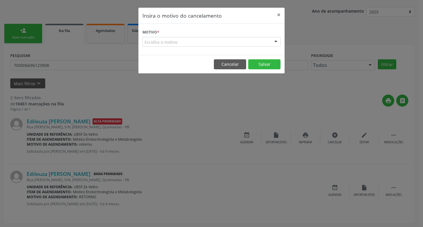
click at [228, 42] on div "Escolha o motivo" at bounding box center [212, 42] width 138 height 10
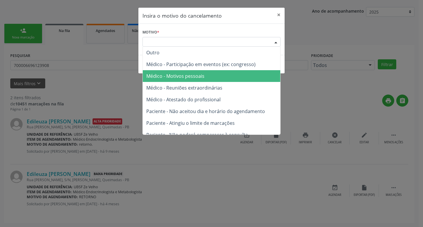
click at [210, 75] on span "Médico - Motivos pessoais" at bounding box center [212, 76] width 138 height 12
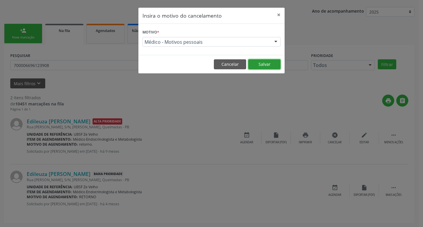
click at [270, 62] on button "Salvar" at bounding box center [264, 64] width 32 height 10
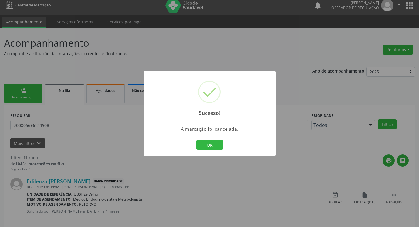
scroll to position [11, 0]
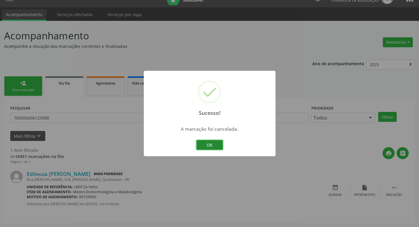
click at [215, 141] on button "OK" at bounding box center [209, 145] width 26 height 10
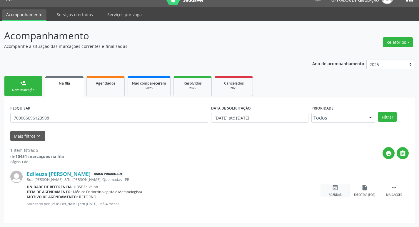
click at [336, 188] on icon "event_available" at bounding box center [335, 188] width 6 height 6
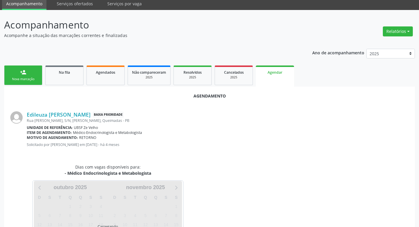
scroll to position [65, 0]
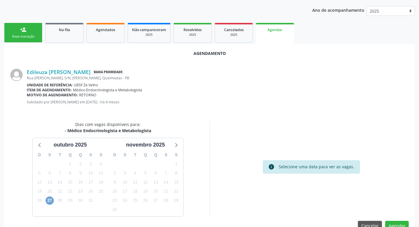
click at [52, 198] on span "27" at bounding box center [50, 201] width 8 height 8
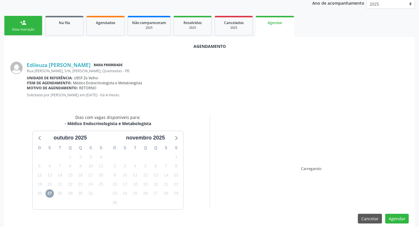
scroll to position [79, 0]
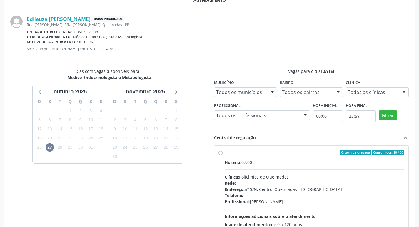
scroll to position [164, 0]
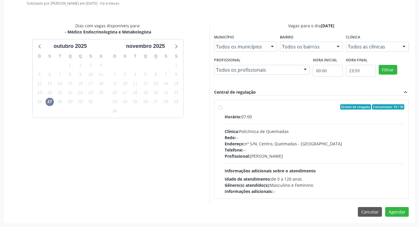
click at [322, 118] on div "Horário: 07:00" at bounding box center [315, 117] width 180 height 6
click at [223, 110] on input "Ordem de chegada Consumidos: 10 / 30 Horário: 07:00 Clínica: Policlinica de Que…" at bounding box center [220, 106] width 4 height 5
radio input "true"
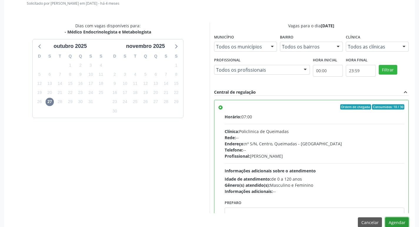
click at [392, 225] on button "Agendar" at bounding box center [397, 223] width 24 height 10
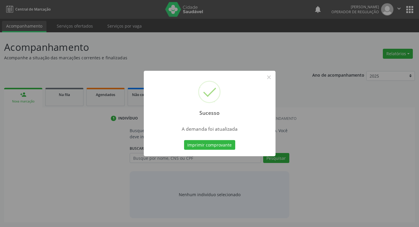
scroll to position [0, 0]
click at [210, 144] on button "Imprimir comprovante" at bounding box center [211, 145] width 51 height 10
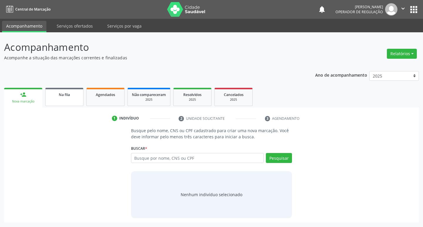
click at [74, 94] on div "Na fila" at bounding box center [64, 94] width 29 height 6
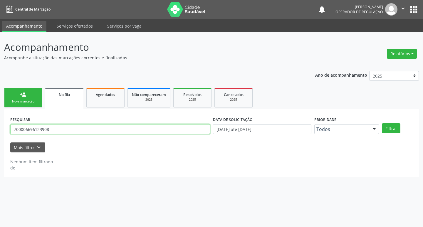
click at [96, 128] on input "700006696123908" at bounding box center [110, 129] width 200 height 10
type input "700006141004703"
click at [382, 123] on button "Filtrar" at bounding box center [391, 128] width 19 height 10
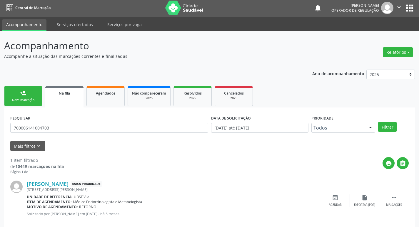
scroll to position [11, 0]
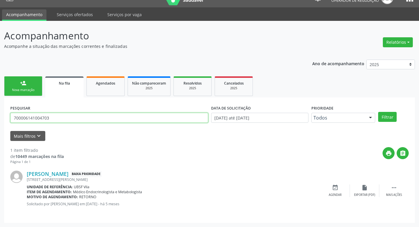
click at [63, 120] on input "700006141004703" at bounding box center [109, 118] width 198 height 10
type input "706809246277127"
click at [378, 112] on button "Filtrar" at bounding box center [387, 117] width 19 height 10
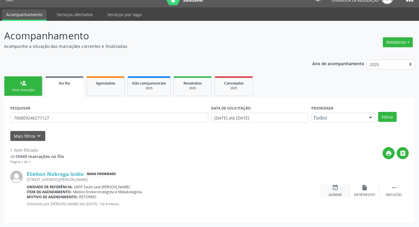
click at [335, 189] on icon "event_available" at bounding box center [335, 188] width 6 height 6
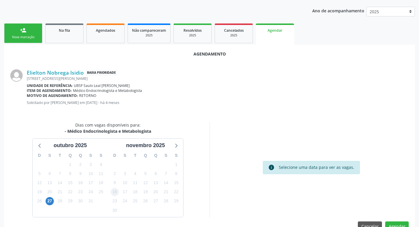
scroll to position [65, 0]
click at [55, 200] on div "28" at bounding box center [60, 200] width 10 height 9
click at [52, 201] on span "27" at bounding box center [50, 201] width 8 height 8
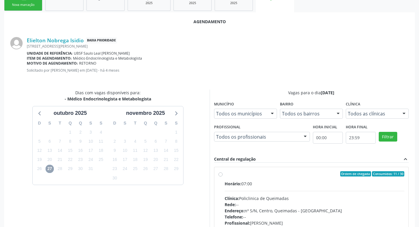
scroll to position [164, 0]
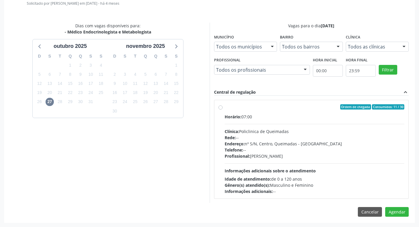
click at [340, 144] on div "Endereço: nº S/N, Centro, Queimadas - PB" at bounding box center [315, 144] width 180 height 6
click at [223, 110] on input "Ordem de chegada Consumidos: 11 / 30 Horário: 07:00 Clínica: Policlinica de Que…" at bounding box center [220, 106] width 4 height 5
radio input "true"
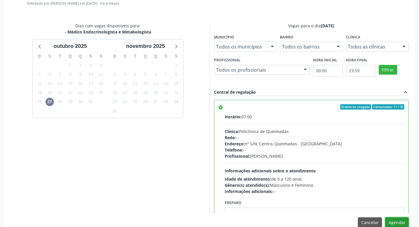
click at [395, 225] on button "Agendar" at bounding box center [397, 223] width 24 height 10
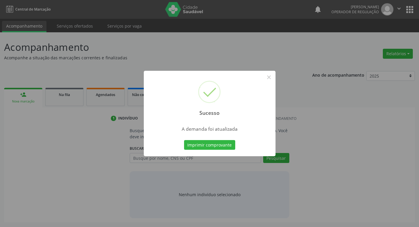
scroll to position [0, 0]
click at [221, 149] on button "Imprimir comprovante" at bounding box center [211, 145] width 51 height 10
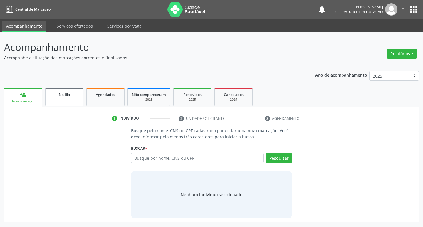
click at [74, 101] on link "Na fila" at bounding box center [64, 97] width 38 height 18
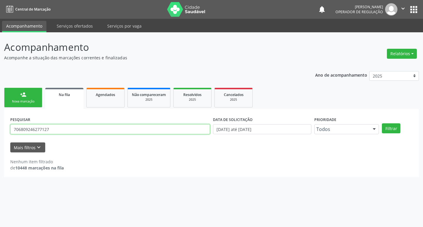
click at [79, 128] on input "706809246277127" at bounding box center [110, 129] width 200 height 10
type input "700001904562102"
click at [382, 123] on button "Filtrar" at bounding box center [391, 128] width 19 height 10
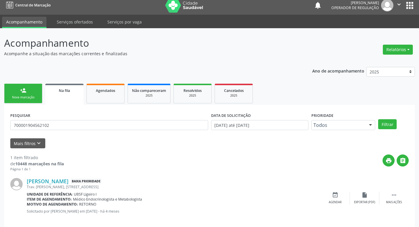
scroll to position [11, 0]
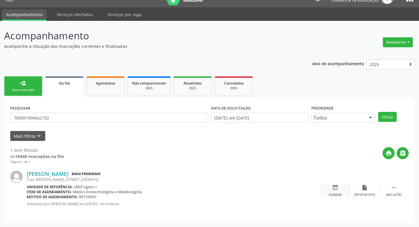
click at [338, 188] on icon "event_available" at bounding box center [335, 188] width 6 height 6
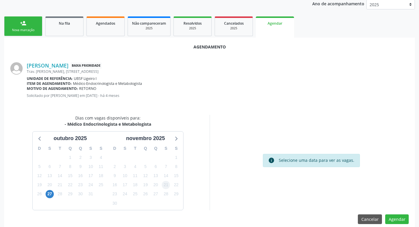
scroll to position [79, 0]
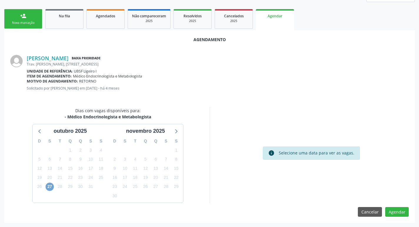
click at [47, 187] on span "27" at bounding box center [50, 187] width 8 height 8
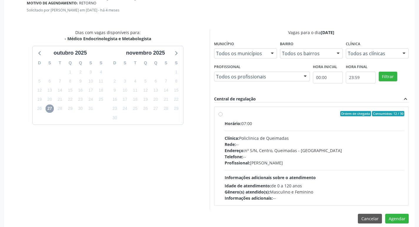
scroll to position [164, 0]
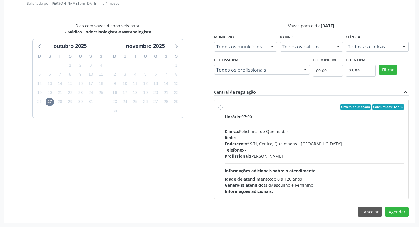
drag, startPoint x: 295, startPoint y: 110, endPoint x: 299, endPoint y: 115, distance: 5.5
click at [295, 111] on label "Ordem de chegada Consumidos: 12 / 30 Horário: 07:00 Clínica: Policlinica de Que…" at bounding box center [315, 149] width 180 height 90
click at [223, 110] on input "Ordem de chegada Consumidos: 12 / 30 Horário: 07:00 Clínica: Policlinica de Que…" at bounding box center [220, 106] width 4 height 5
radio input "true"
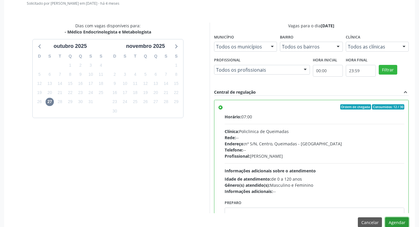
click at [390, 223] on button "Agendar" at bounding box center [397, 223] width 24 height 10
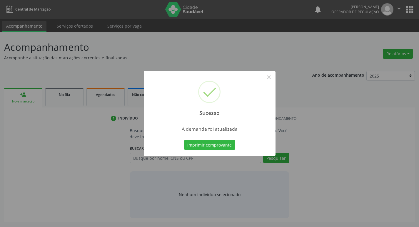
scroll to position [0, 0]
click at [229, 149] on button "Imprimir comprovante" at bounding box center [211, 145] width 51 height 10
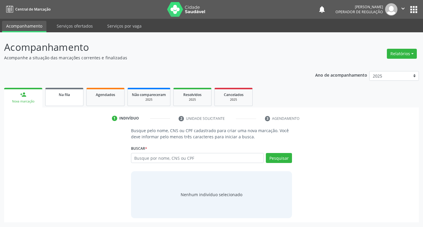
click at [69, 95] on span "Na fila" at bounding box center [64, 94] width 11 height 5
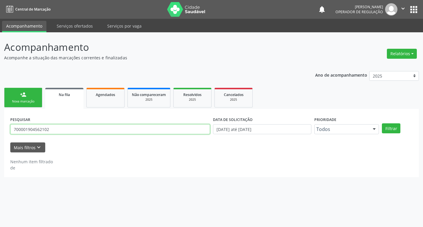
click at [80, 130] on input "700001904562102" at bounding box center [110, 129] width 200 height 10
type input "700100913888315"
click at [382, 123] on button "Filtrar" at bounding box center [391, 128] width 19 height 10
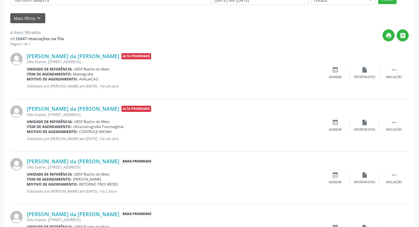
scroll to position [170, 0]
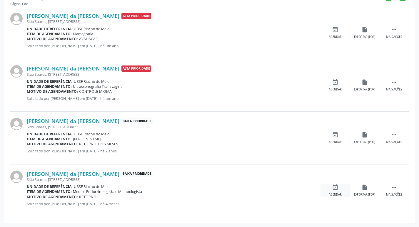
click at [338, 188] on icon "event_available" at bounding box center [335, 187] width 6 height 6
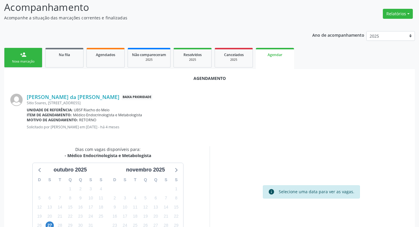
scroll to position [79, 0]
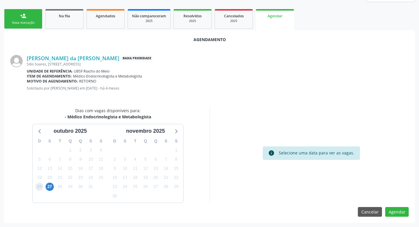
click at [43, 186] on span "26" at bounding box center [39, 187] width 8 height 8
click at [47, 186] on span "27" at bounding box center [50, 187] width 8 height 8
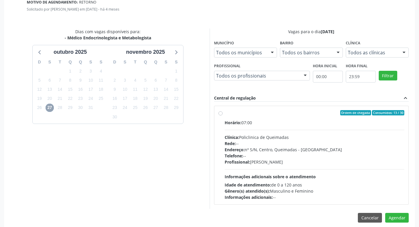
scroll to position [164, 0]
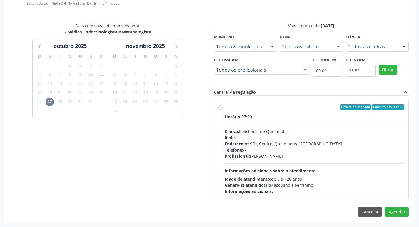
drag, startPoint x: 254, startPoint y: 119, endPoint x: 278, endPoint y: 130, distance: 25.9
click at [254, 120] on div "Horário: 07:00 Clínica: Policlinica de Queimadas Rede: -- Endereço: nº S/N, Cen…" at bounding box center [315, 154] width 180 height 81
radio input "true"
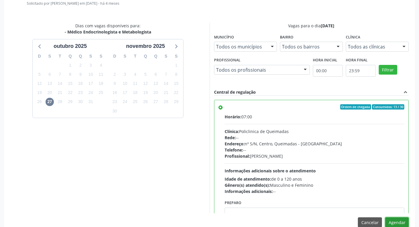
click at [396, 220] on button "Agendar" at bounding box center [397, 223] width 24 height 10
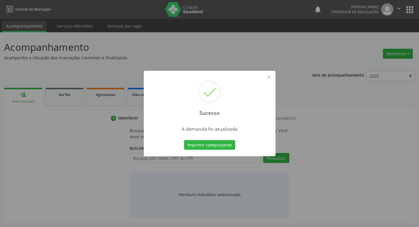
scroll to position [0, 0]
click at [227, 142] on button "Imprimir comprovante" at bounding box center [211, 145] width 51 height 10
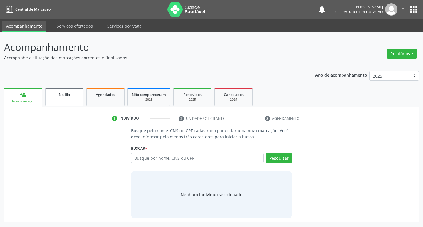
click at [61, 100] on link "Na fila" at bounding box center [64, 97] width 38 height 18
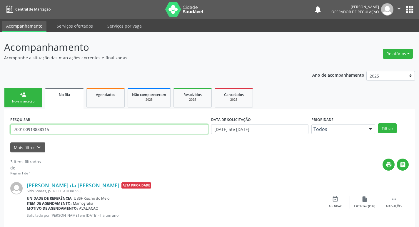
click at [109, 127] on input "700100913888315" at bounding box center [109, 129] width 198 height 10
type input "704100123311078"
click at [378, 123] on button "Filtrar" at bounding box center [387, 128] width 19 height 10
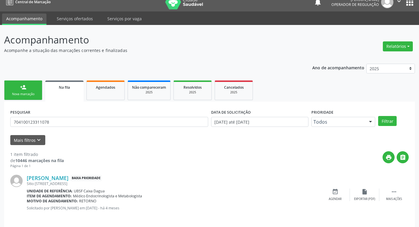
scroll to position [11, 0]
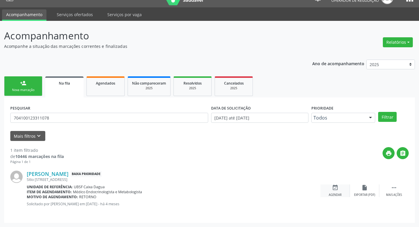
click at [338, 189] on div "event_available Agendar" at bounding box center [334, 191] width 29 height 13
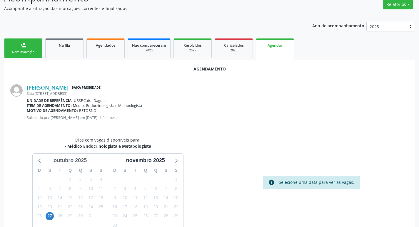
scroll to position [79, 0]
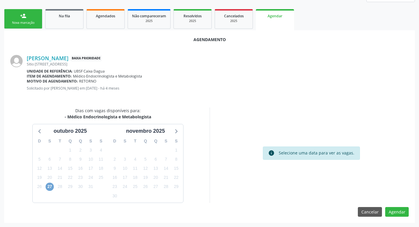
click at [50, 184] on span "27" at bounding box center [50, 187] width 8 height 8
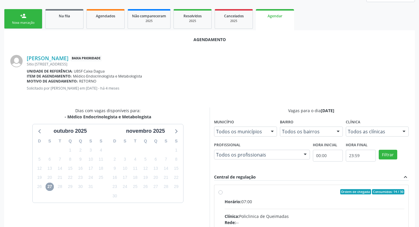
scroll to position [164, 0]
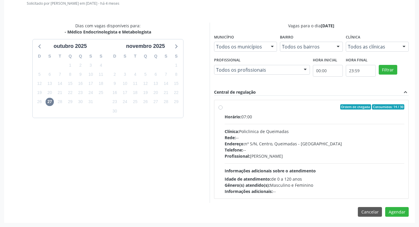
drag, startPoint x: 310, startPoint y: 124, endPoint x: 358, endPoint y: 157, distance: 57.6
click at [311, 124] on div "Horário: 07:00 Clínica: Policlinica de Queimadas Rede: -- Endereço: nº S/N, Cen…" at bounding box center [315, 154] width 180 height 81
click at [223, 110] on input "Ordem de chegada Consumidos: 14 / 30 Horário: 07:00 Clínica: Policlinica de Que…" at bounding box center [220, 106] width 4 height 5
radio input "true"
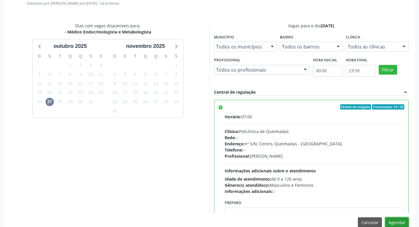
click at [396, 220] on button "Agendar" at bounding box center [397, 223] width 24 height 10
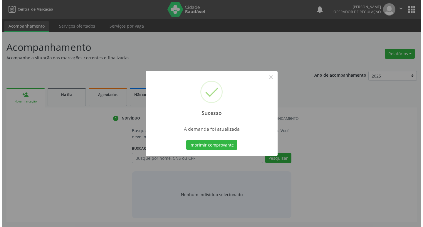
scroll to position [0, 0]
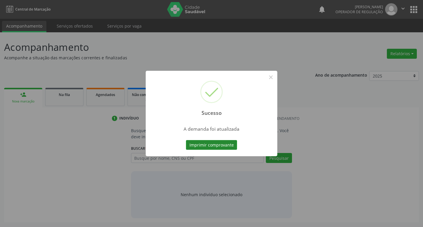
click at [208, 145] on button "Imprimir comprovante" at bounding box center [211, 145] width 51 height 10
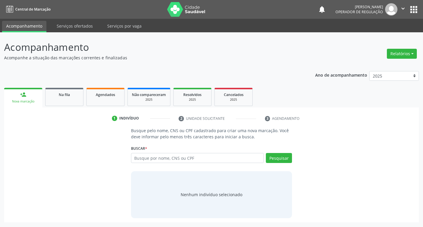
click at [405, 8] on icon "" at bounding box center [403, 8] width 6 height 6
click at [396, 32] on link "Sair" at bounding box center [388, 36] width 41 height 8
